Goal: Complete application form: Complete application form

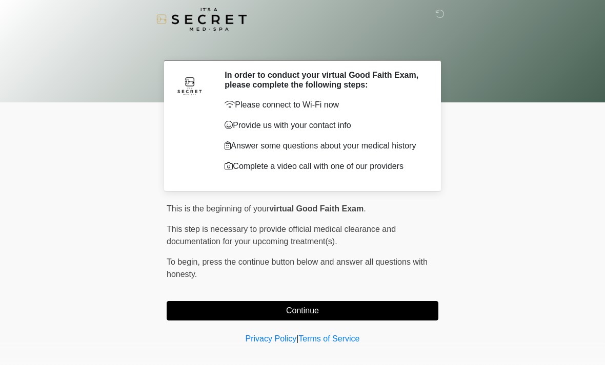
click at [219, 306] on button "Continue" at bounding box center [303, 310] width 272 height 19
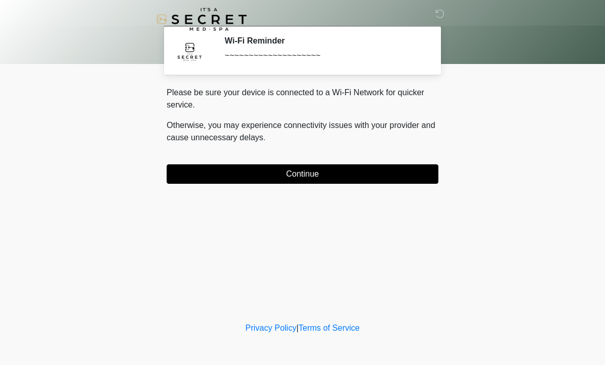
click at [405, 173] on button "Continue" at bounding box center [303, 173] width 272 height 19
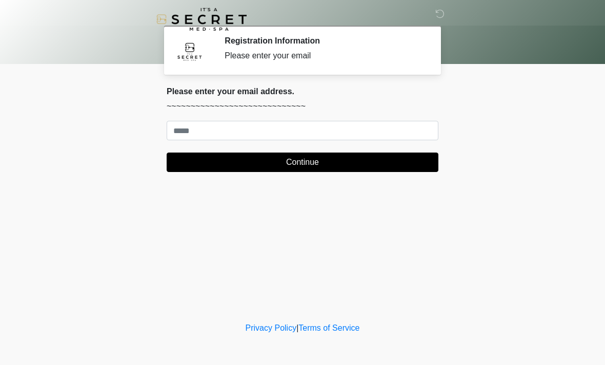
click at [409, 117] on div "Please enter your email address. ~~~~~~~~~~~~~~~~~~~~~~~~~~~~~ Continue" at bounding box center [303, 130] width 272 height 86
click at [415, 116] on div "Please enter your email address. ~~~~~~~~~~~~~~~~~~~~~~~~~~~~~ Continue" at bounding box center [303, 130] width 272 height 86
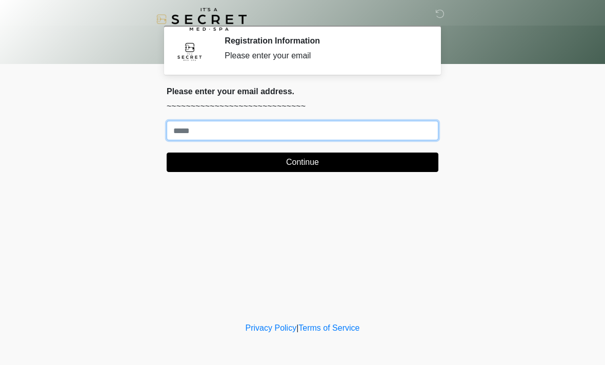
click at [405, 123] on input "Where should we email your treatment plan?" at bounding box center [303, 130] width 272 height 19
click at [341, 131] on input "Where should we email your treatment plan?" at bounding box center [303, 130] width 272 height 19
type input "**********"
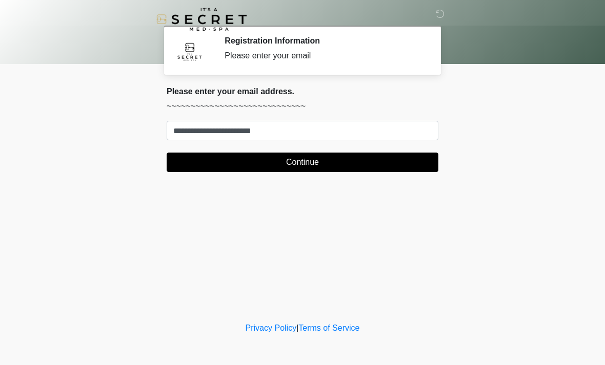
click at [355, 162] on button "Continue" at bounding box center [303, 162] width 272 height 19
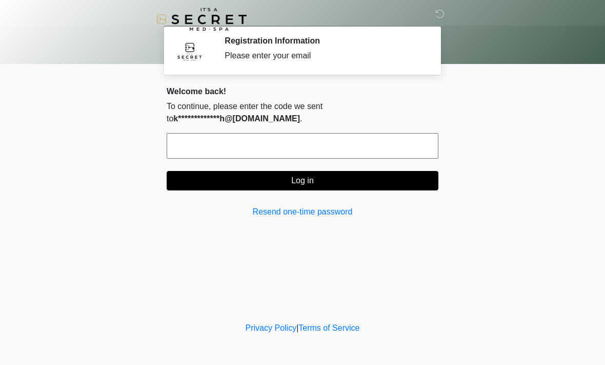
click at [349, 144] on input "text" at bounding box center [303, 146] width 272 height 26
type input "******"
click at [307, 174] on button "Log in" at bounding box center [303, 180] width 272 height 19
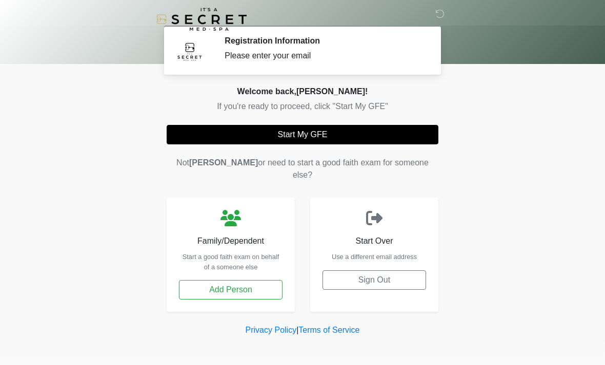
click at [322, 125] on button "Start My GFE" at bounding box center [303, 134] width 272 height 19
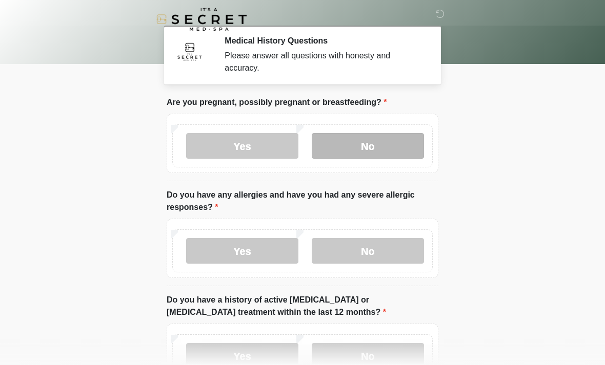
click at [401, 149] on label "No" at bounding box center [368, 146] width 112 height 26
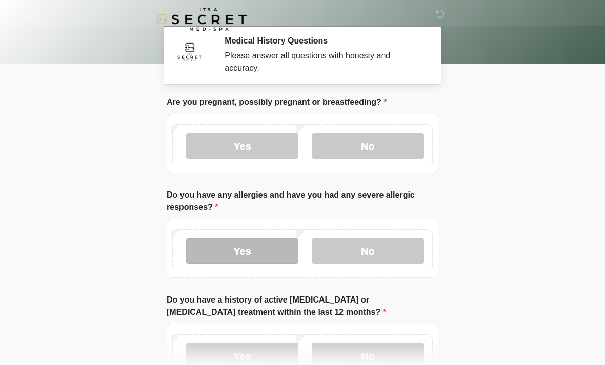
click at [256, 256] on label "Yes" at bounding box center [242, 251] width 112 height 26
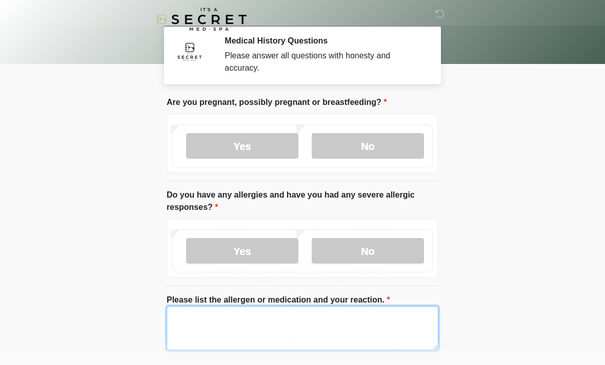
click at [290, 315] on textarea "Please list the allergen or medication and your reaction." at bounding box center [303, 328] width 272 height 44
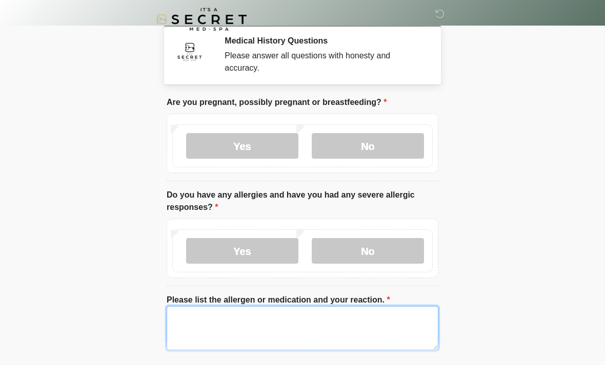
scroll to position [128, 0]
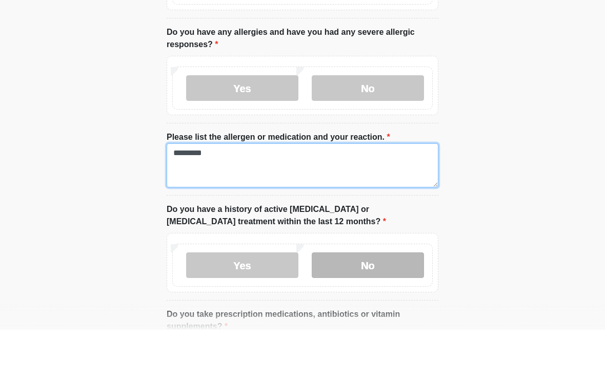
type textarea "*********"
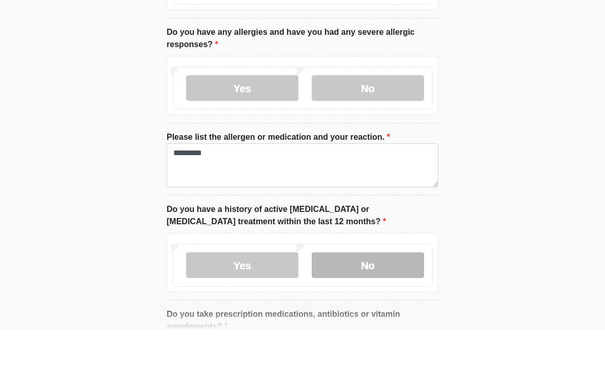
click at [381, 288] on label "No" at bounding box center [368, 301] width 112 height 26
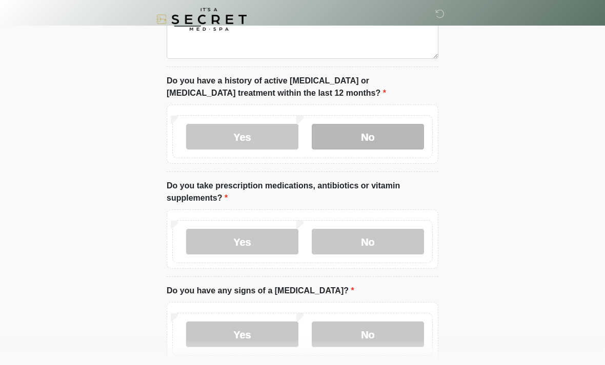
scroll to position [292, 0]
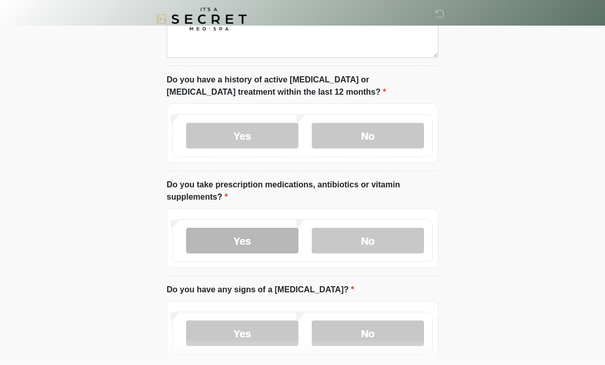
click at [264, 234] on label "Yes" at bounding box center [242, 242] width 112 height 26
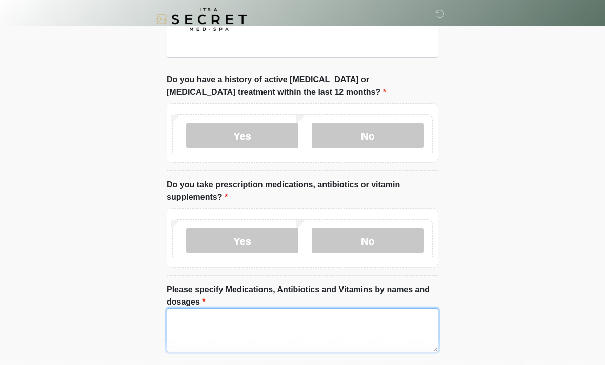
click at [371, 347] on textarea "Please specify Medications, Antibiotics and Vitamins by names and dosages" at bounding box center [303, 330] width 272 height 44
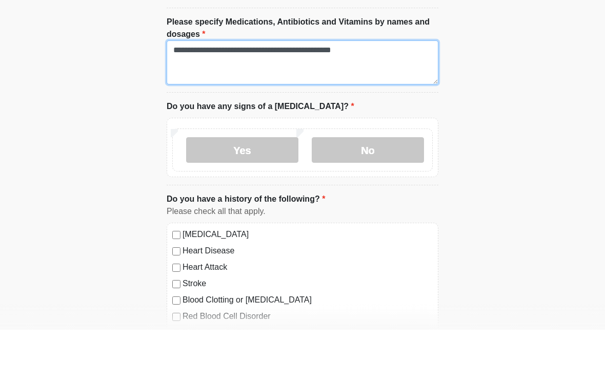
scroll to position [532, 0]
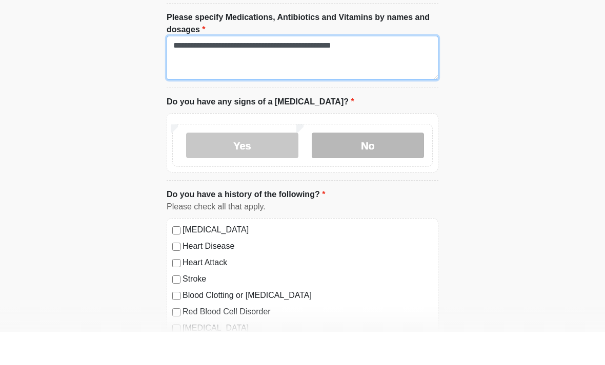
type textarea "**********"
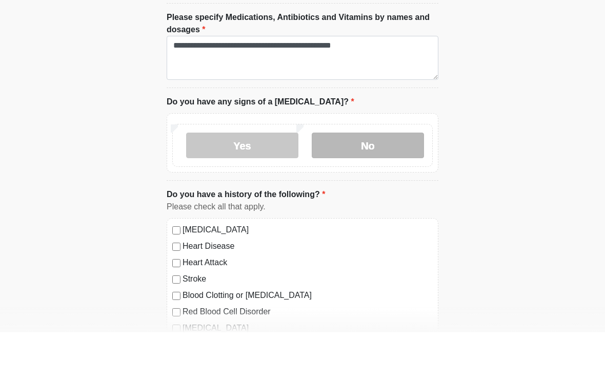
click at [385, 166] on label "No" at bounding box center [368, 179] width 112 height 26
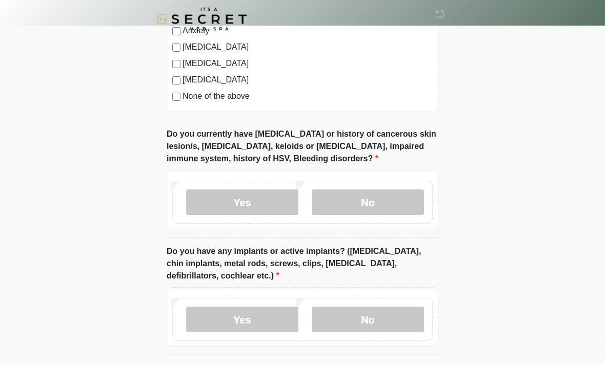
scroll to position [879, 0]
click at [379, 202] on label "No" at bounding box center [368, 203] width 112 height 26
click at [367, 317] on label "No" at bounding box center [368, 320] width 112 height 26
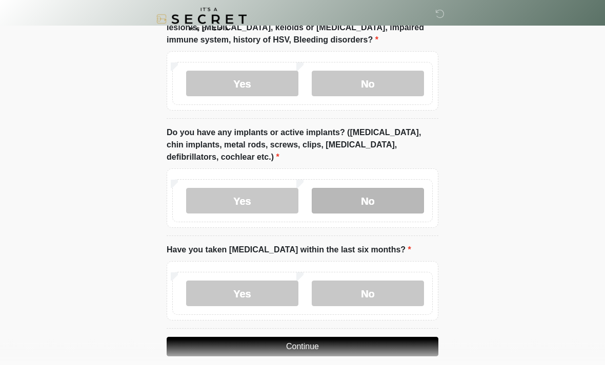
scroll to position [1009, 0]
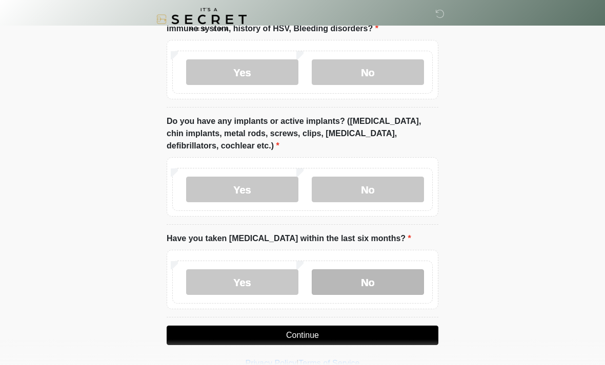
click at [364, 286] on label "No" at bounding box center [368, 283] width 112 height 26
click at [325, 336] on button "Continue" at bounding box center [303, 335] width 272 height 19
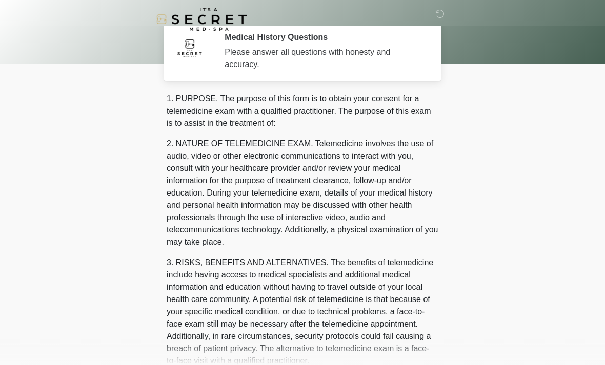
scroll to position [0, 0]
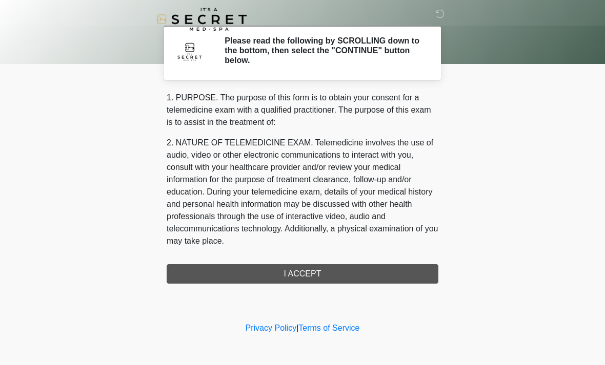
click at [331, 270] on div "1. PURPOSE. The purpose of this form is to obtain your consent for a telemedici…" at bounding box center [303, 188] width 272 height 192
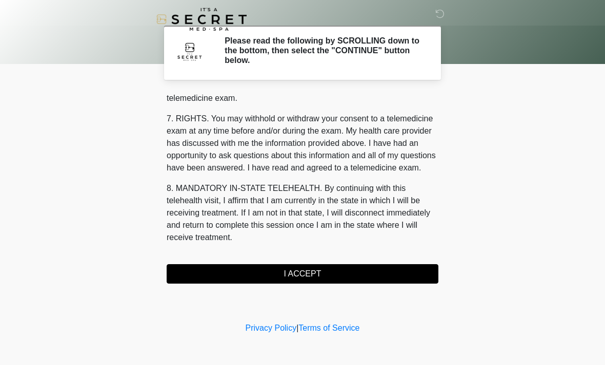
scroll to position [434, 0]
click at [320, 272] on button "I ACCEPT" at bounding box center [303, 273] width 272 height 19
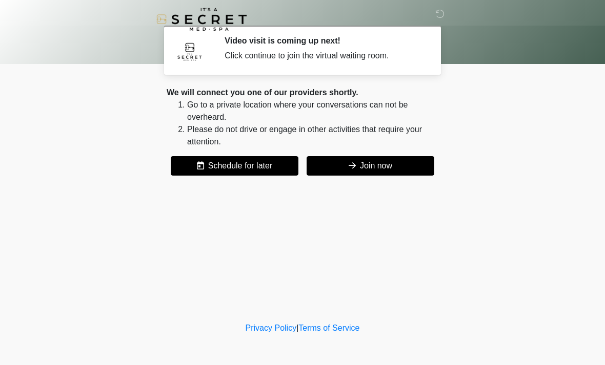
click at [387, 161] on button "Join now" at bounding box center [370, 165] width 128 height 19
